Goal: Transaction & Acquisition: Purchase product/service

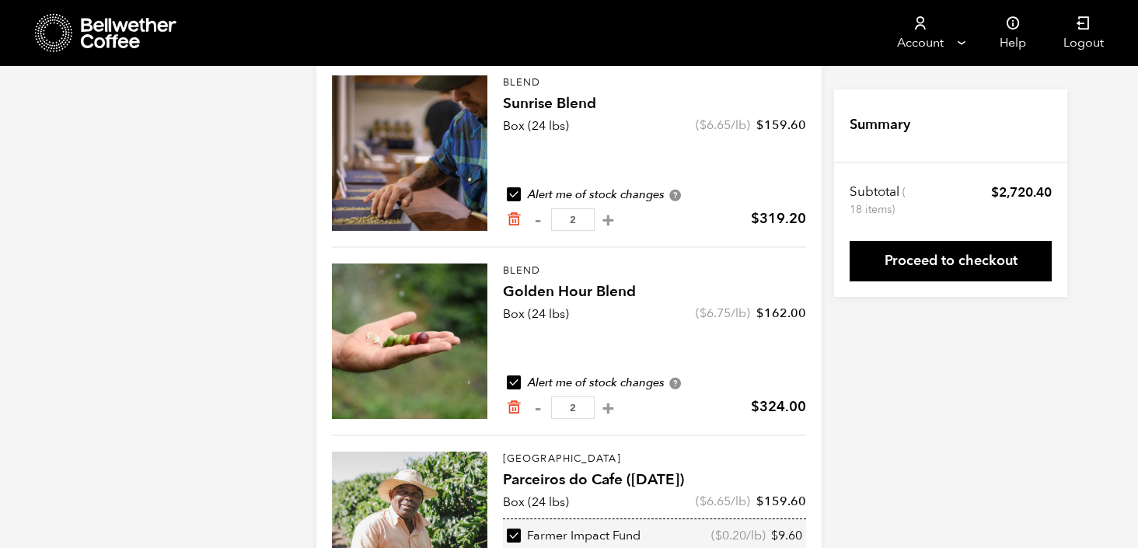
scroll to position [172, 0]
click at [605, 214] on button "+" at bounding box center [608, 220] width 19 height 16
type input "3"
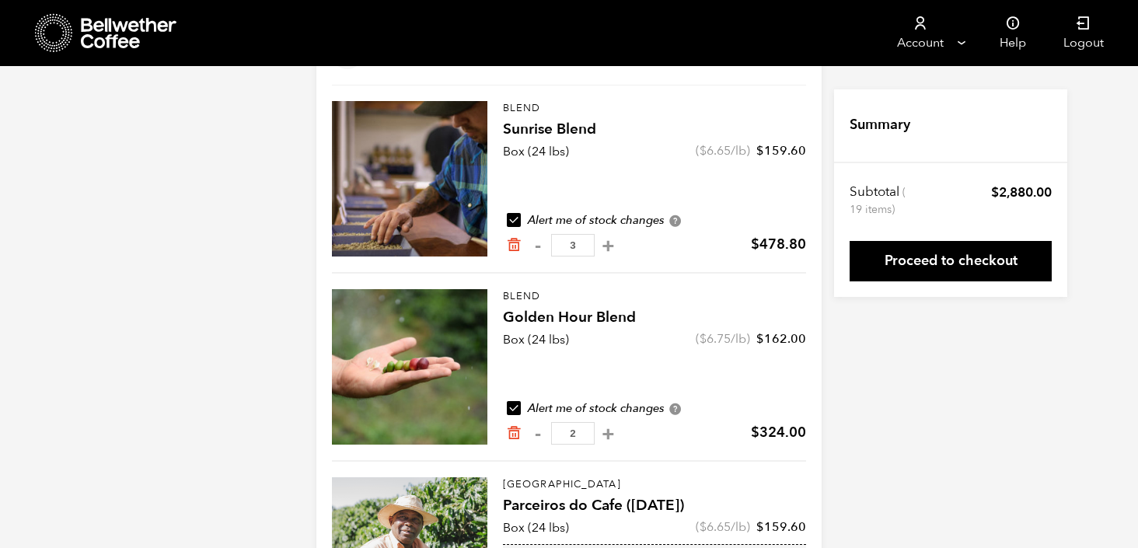
scroll to position [0, 0]
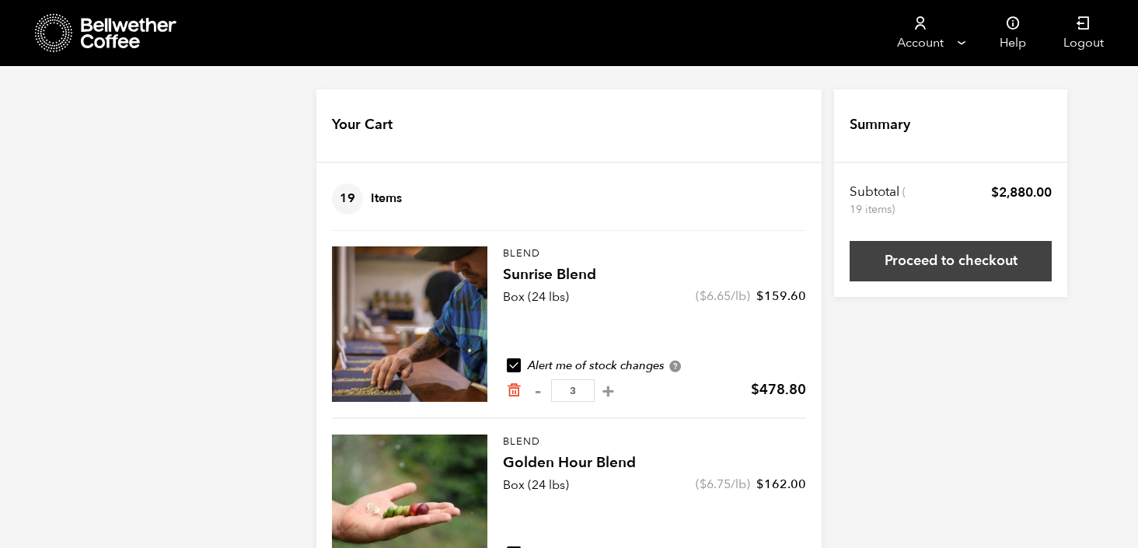
click at [950, 269] on link "Proceed to checkout" at bounding box center [951, 261] width 202 height 40
click at [949, 260] on link "Proceed to checkout" at bounding box center [951, 261] width 202 height 40
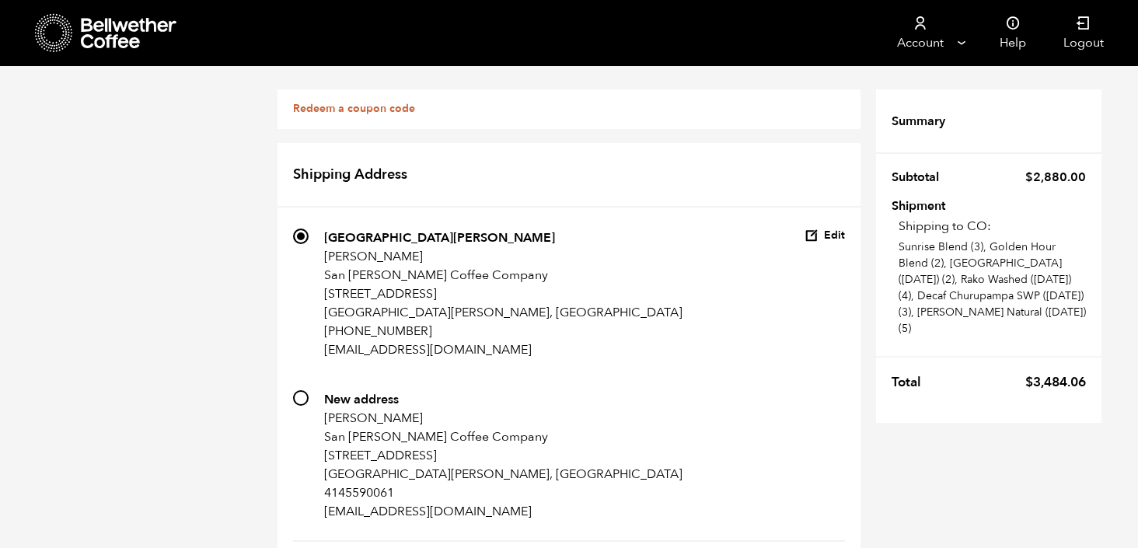
scroll to position [797, 0]
radio input "true"
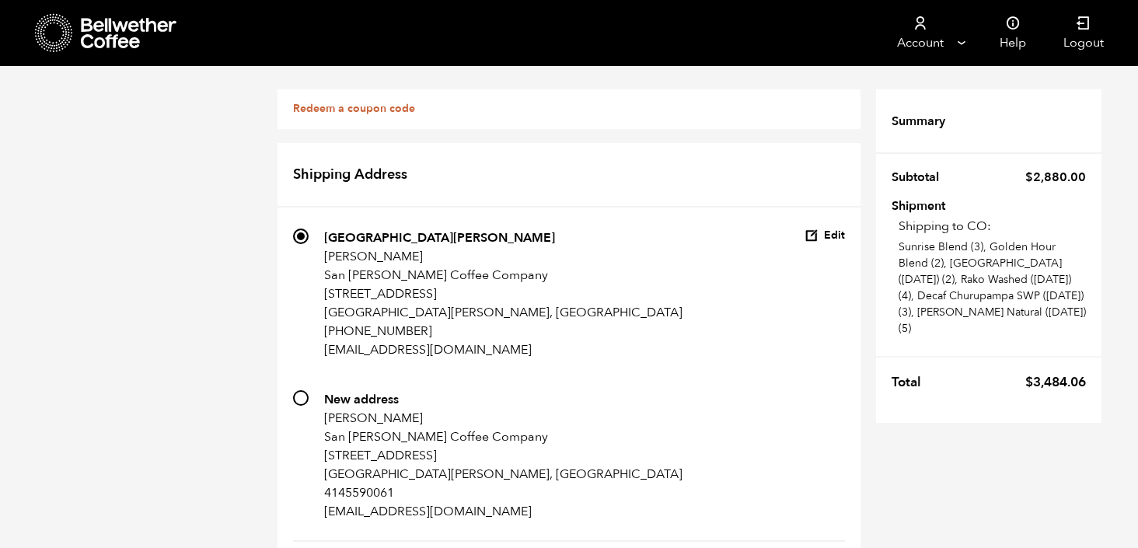
scroll to position [0, 0]
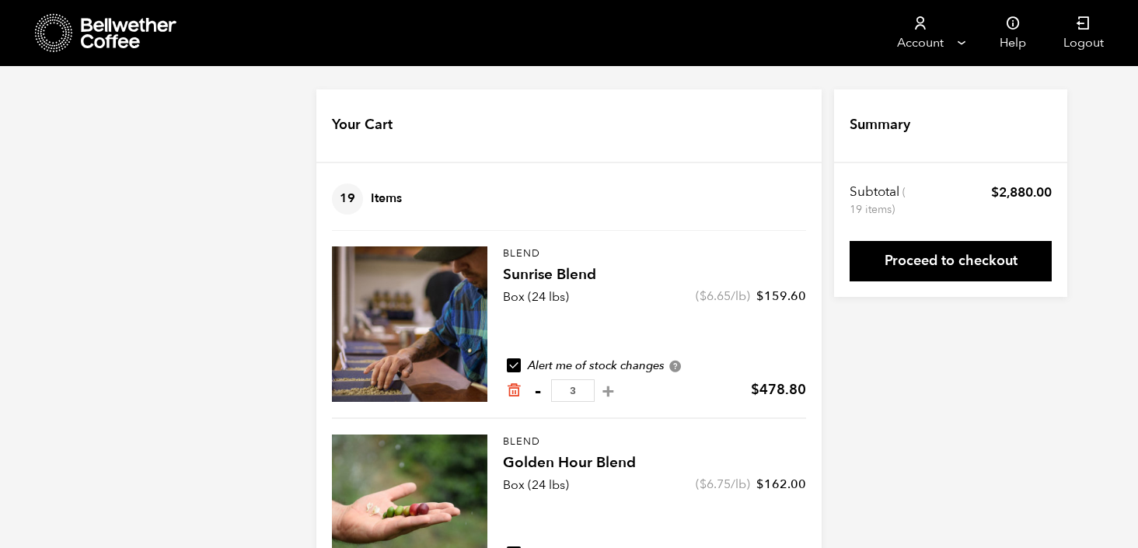
click at [540, 390] on button "-" at bounding box center [537, 391] width 19 height 16
type input "2"
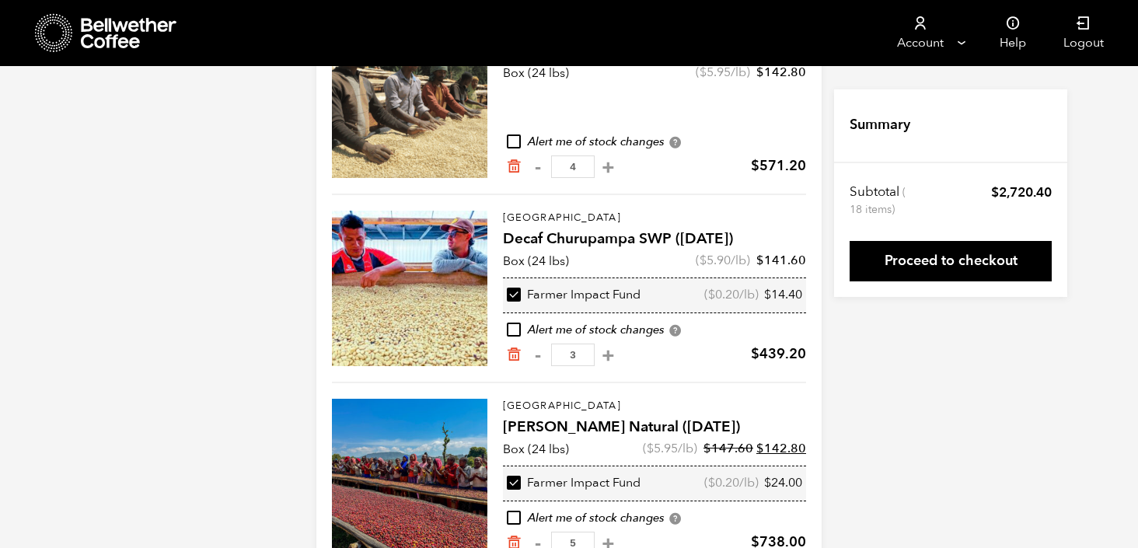
scroll to position [834, 0]
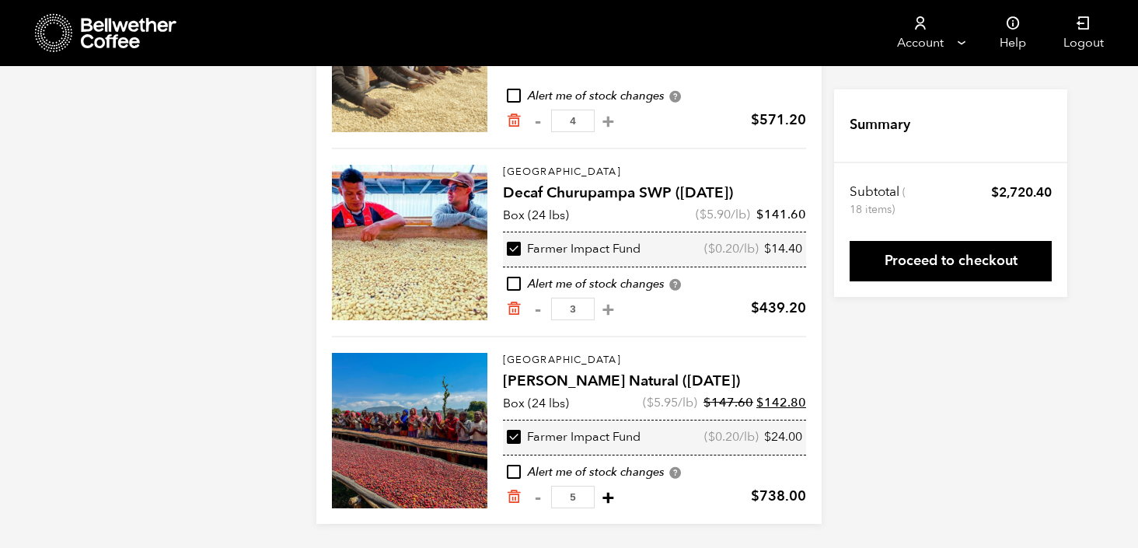
click at [601, 496] on button "+" at bounding box center [608, 498] width 19 height 16
type input "6"
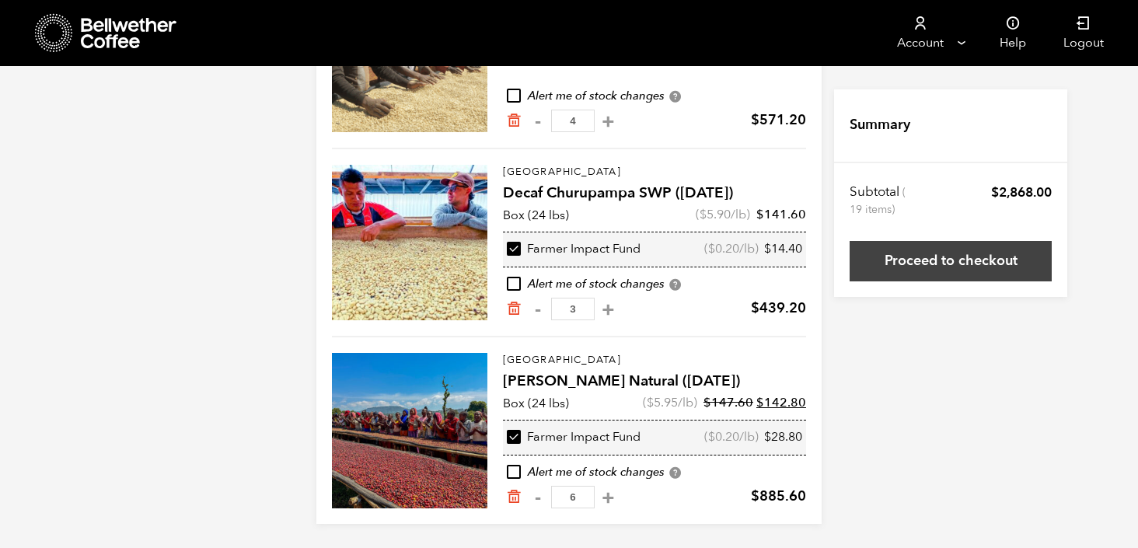
click at [954, 261] on link "Proceed to checkout" at bounding box center [951, 261] width 202 height 40
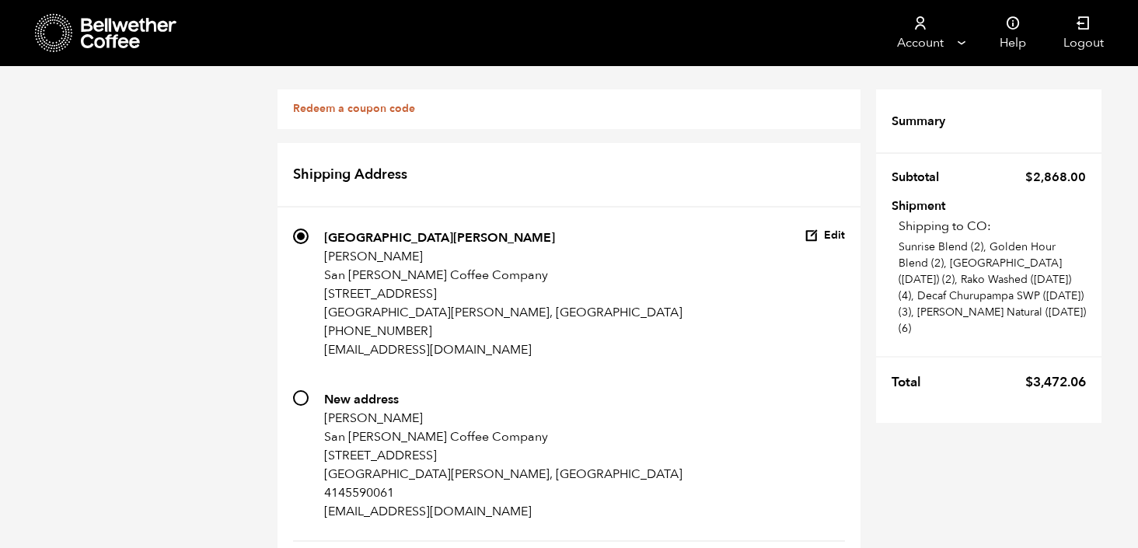
scroll to position [814, 0]
radio input "true"
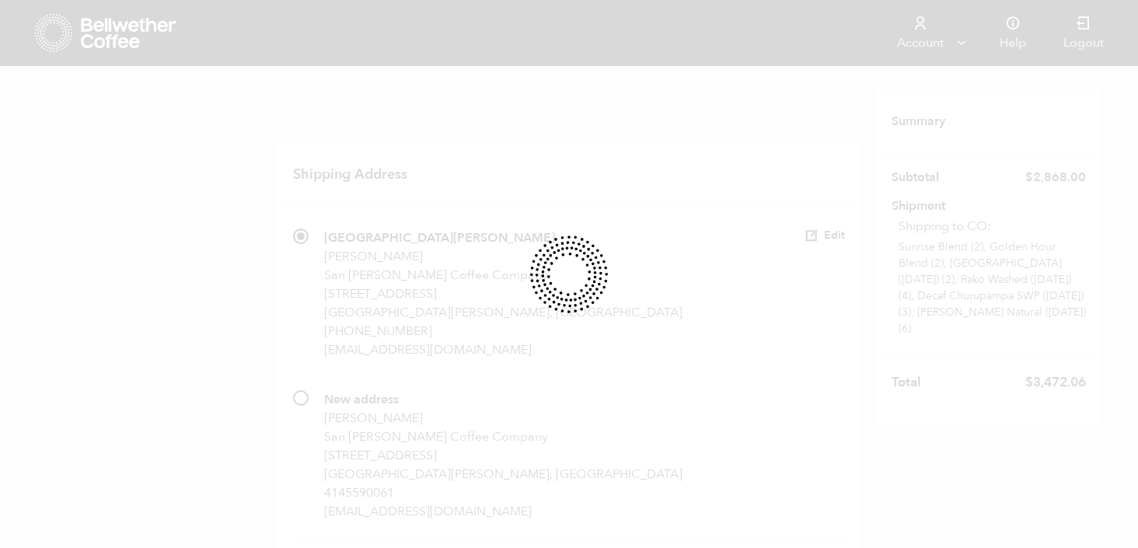
click at [824, 512] on div at bounding box center [569, 274] width 1138 height 548
